Goal: Transaction & Acquisition: Purchase product/service

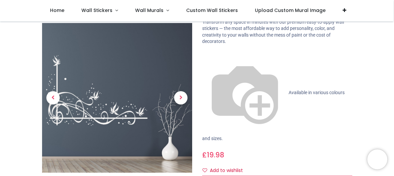
scroll to position [40, 0]
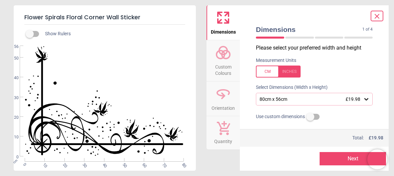
click at [224, 62] on span "Custom Colours" at bounding box center [223, 69] width 32 height 16
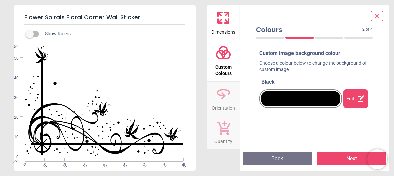
scroll to position [4, 0]
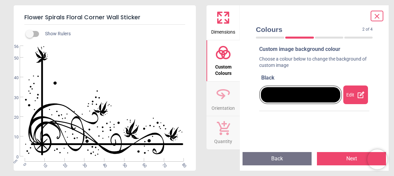
click at [354, 100] on div "Edit" at bounding box center [355, 95] width 25 height 19
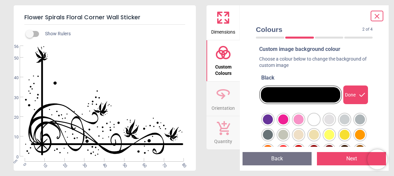
click at [273, 118] on div at bounding box center [268, 120] width 10 height 10
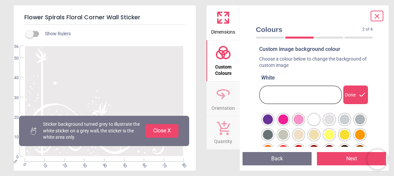
click at [166, 130] on button "Close X" at bounding box center [161, 130] width 33 height 13
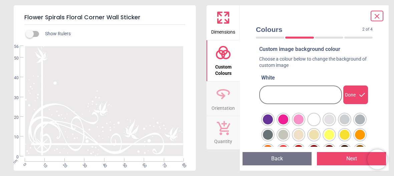
click at [220, 11] on icon at bounding box center [223, 18] width 16 height 16
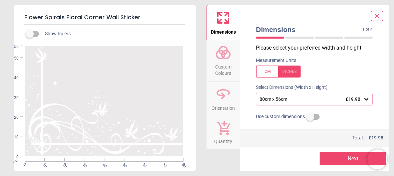
click at [367, 99] on icon at bounding box center [366, 99] width 4 height 2
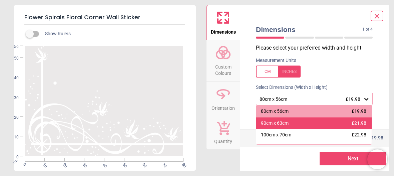
click at [363, 119] on div "90cm x 63cm £21.98" at bounding box center [313, 124] width 115 height 12
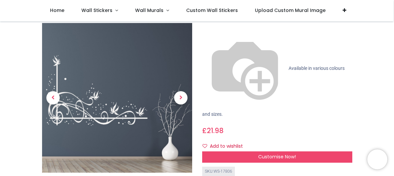
scroll to position [86, 0]
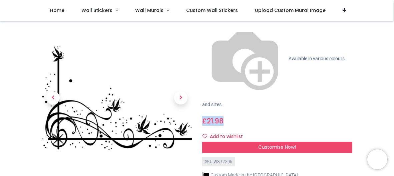
drag, startPoint x: 392, startPoint y: 26, endPoint x: 393, endPoint y: 12, distance: 13.7
click at [393, 12] on div "Login • Register Home Wall Stickers" at bounding box center [197, 88] width 394 height 176
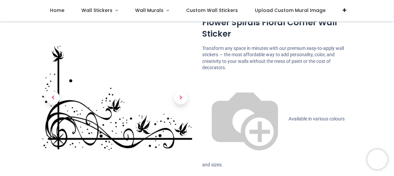
scroll to position [26, 0]
